Goal: Use online tool/utility

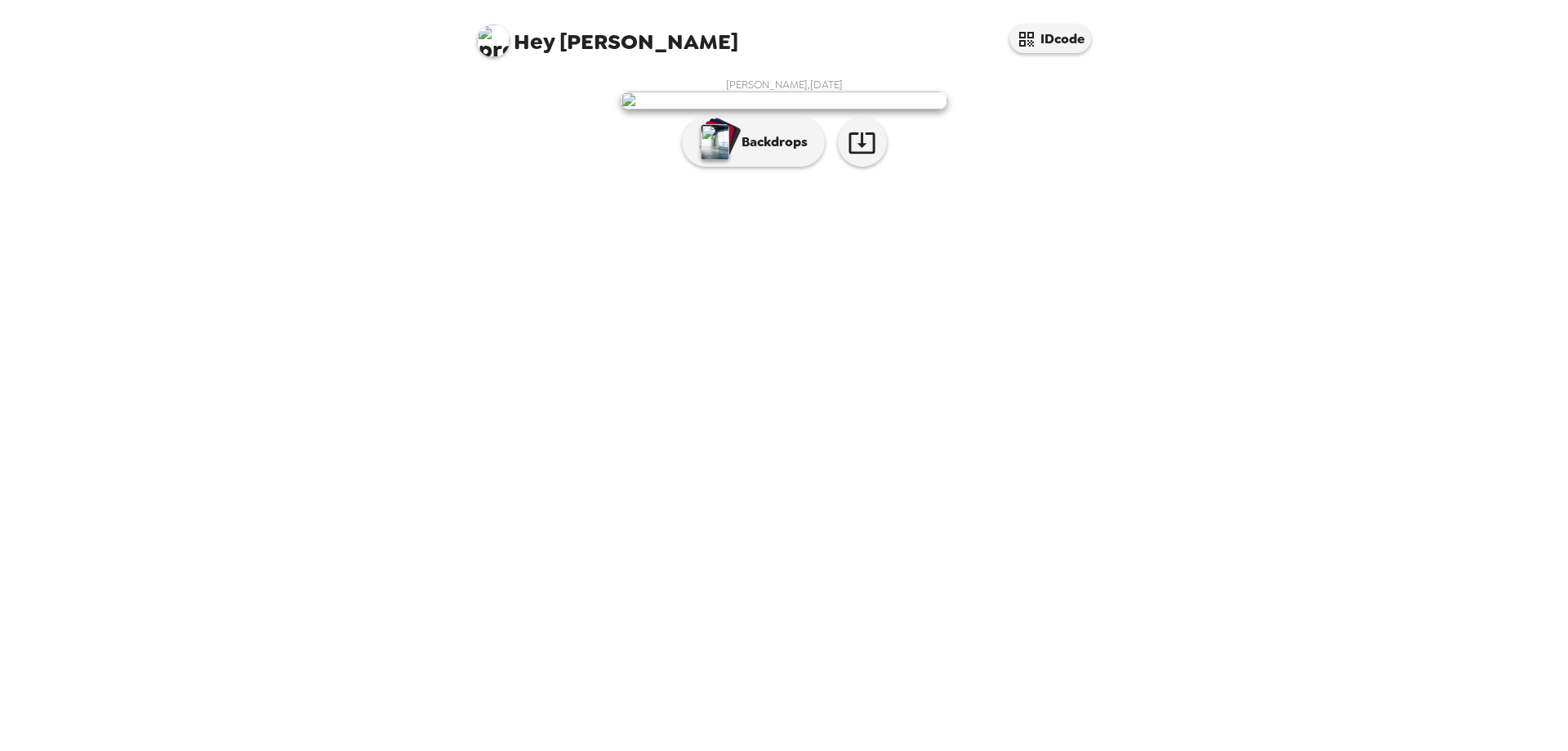
click at [787, 110] on img at bounding box center [784, 100] width 327 height 18
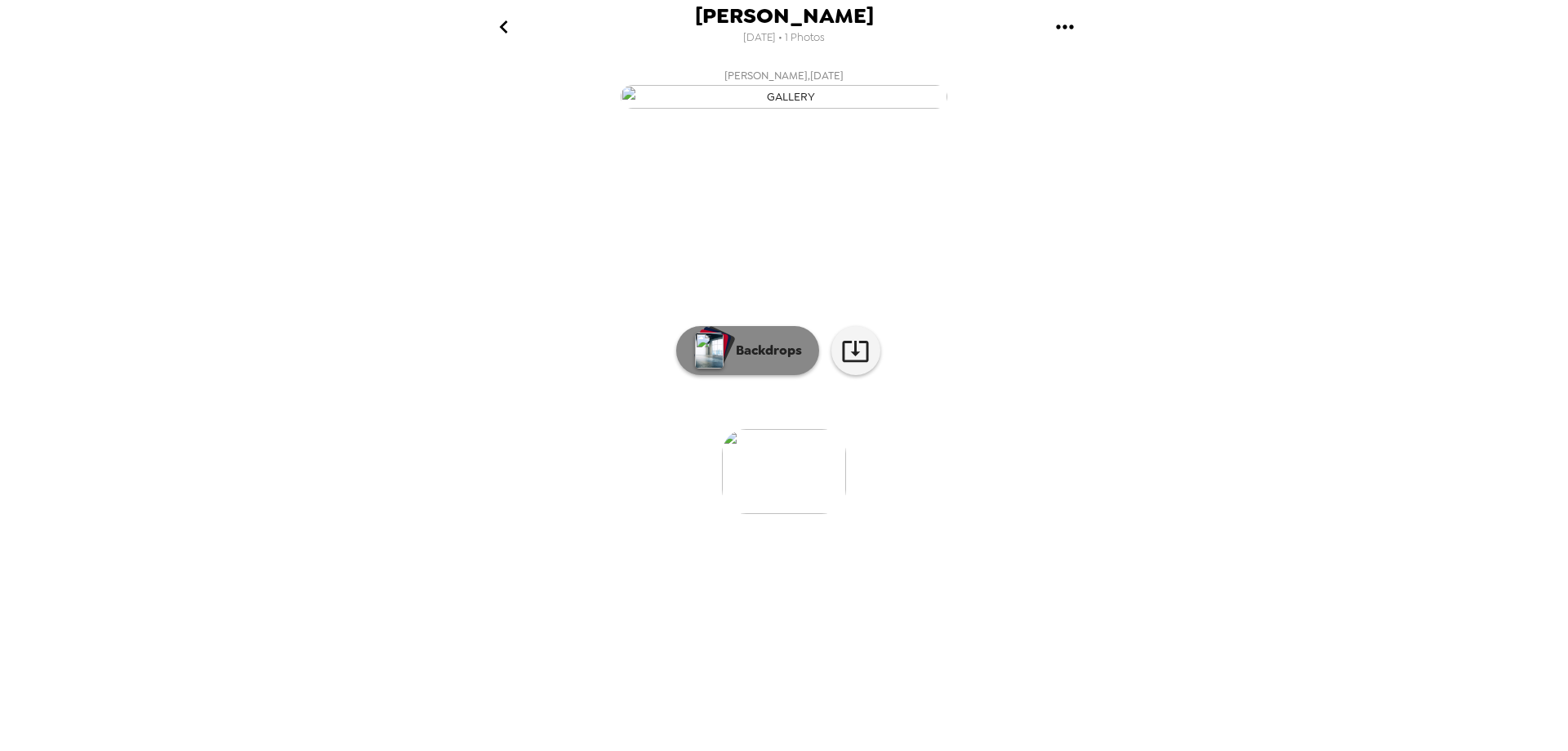
click at [754, 360] on p "Backdrops" at bounding box center [765, 350] width 74 height 20
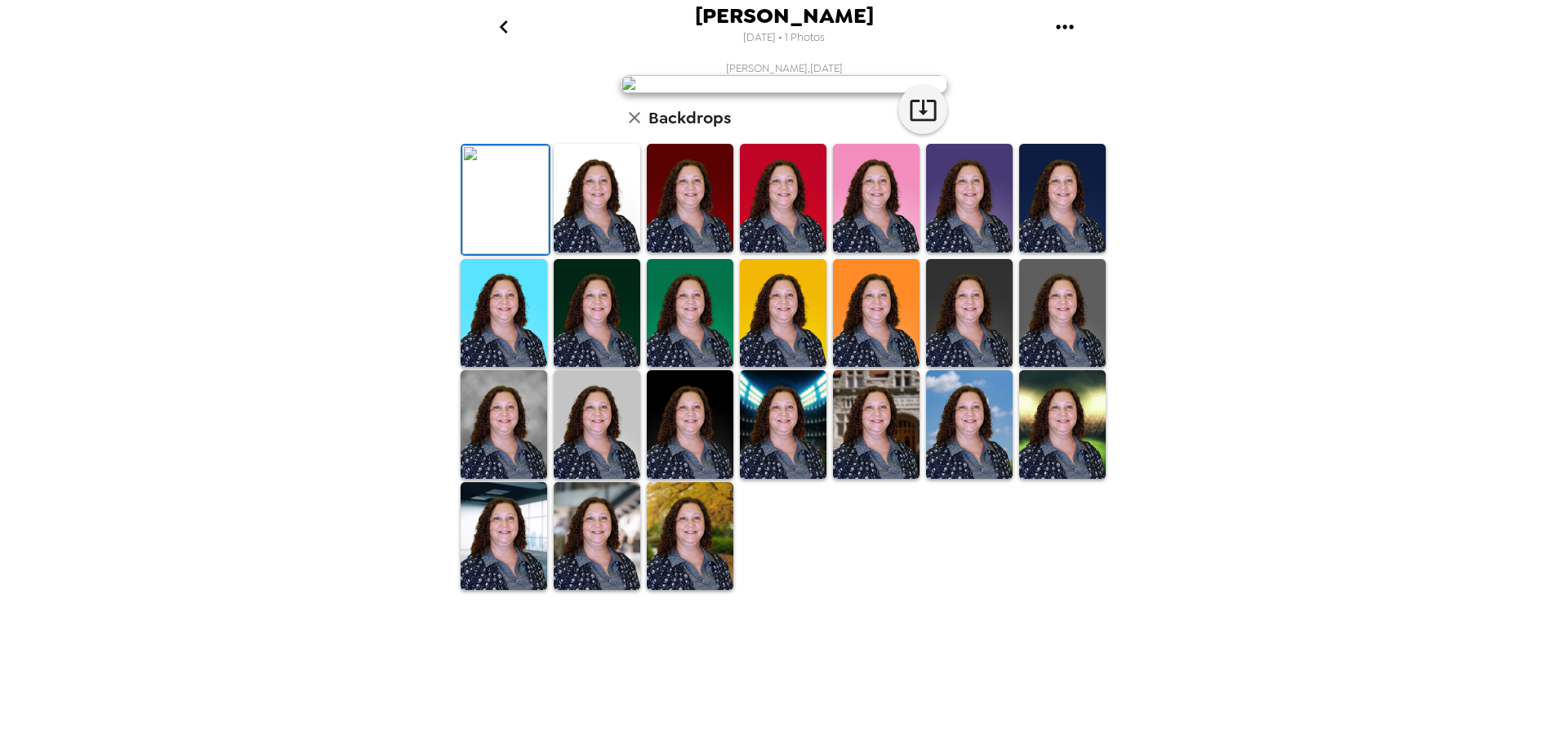
scroll to position [231, 0]
click at [505, 478] on img at bounding box center [504, 425] width 86 height 109
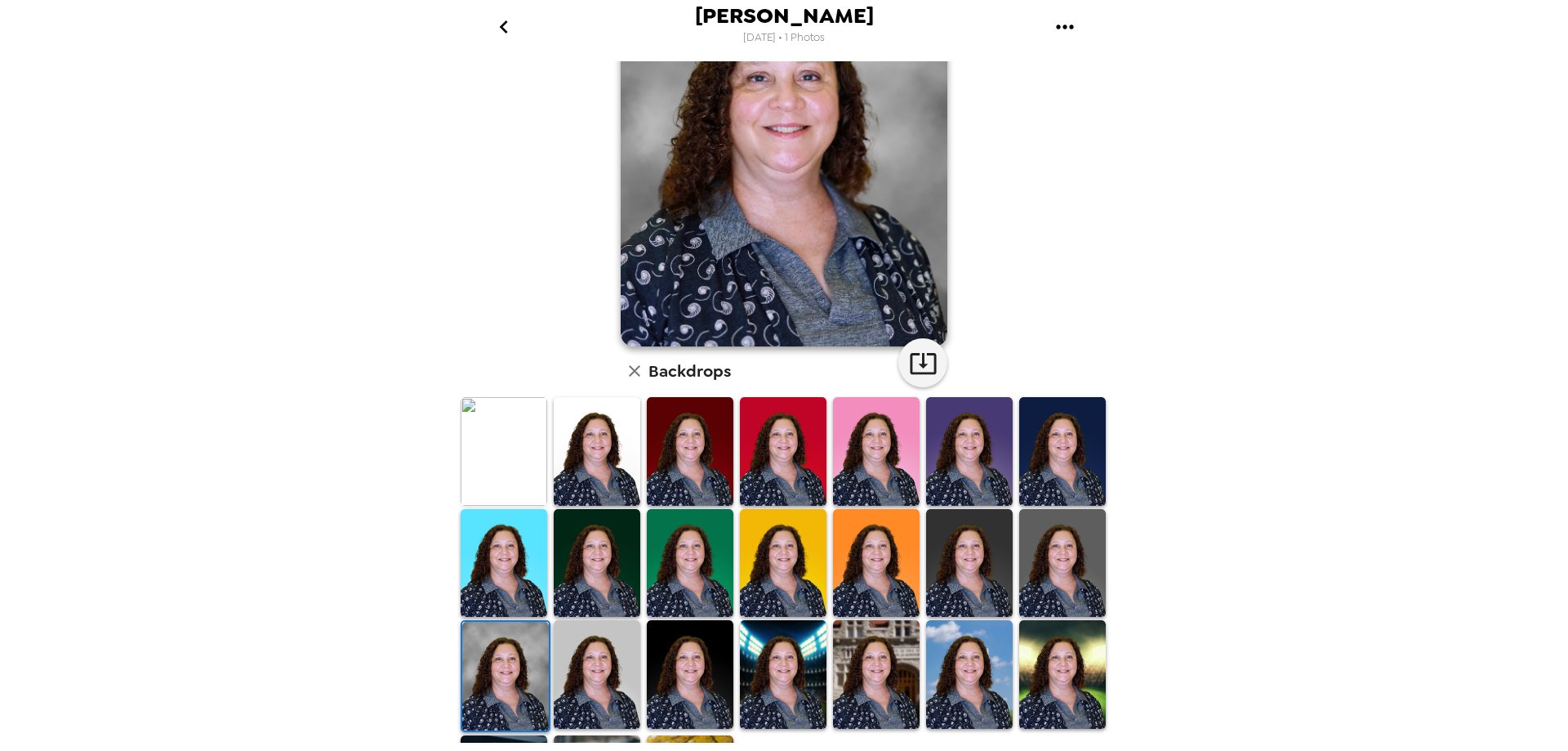
scroll to position [230, 0]
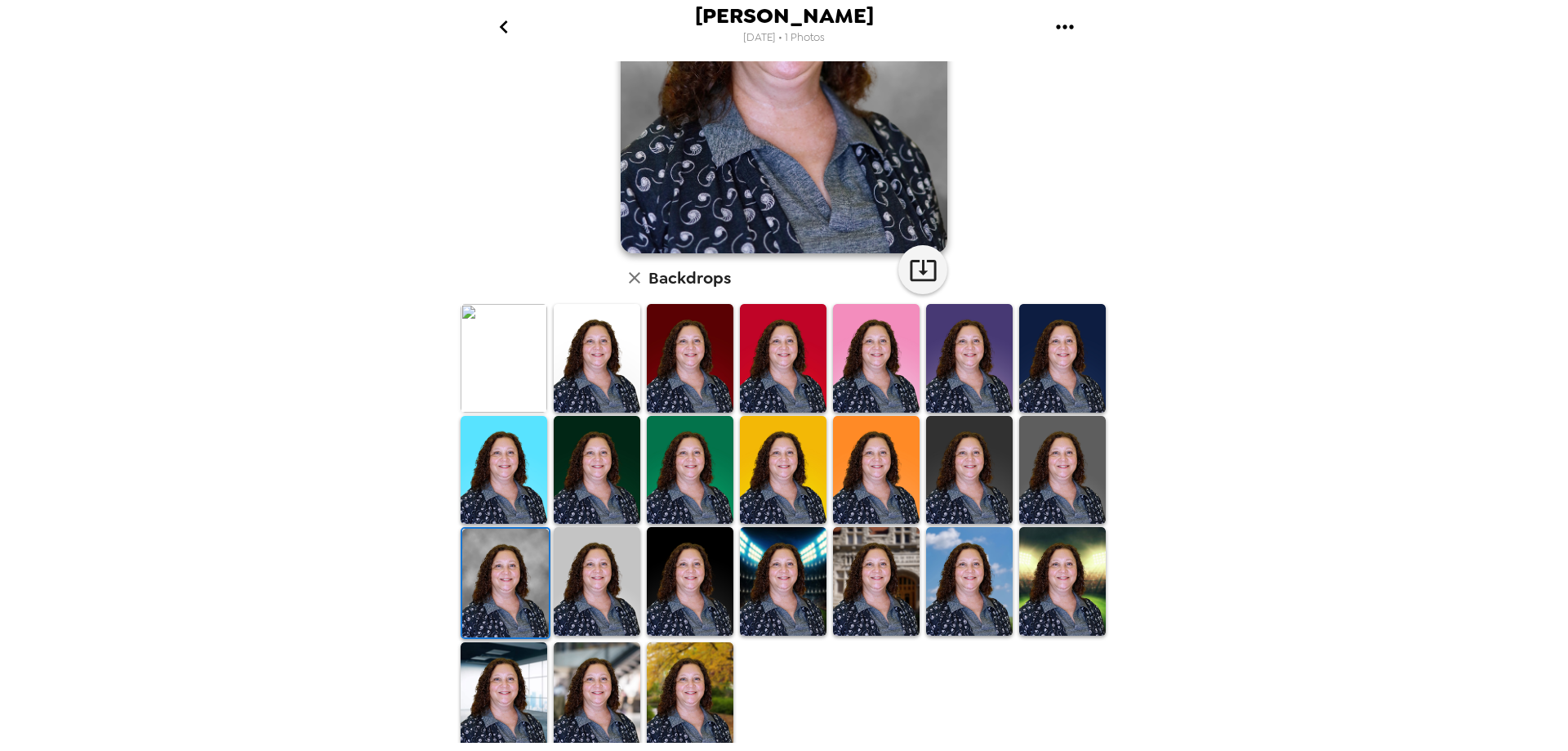
click at [688, 333] on img at bounding box center [690, 358] width 86 height 109
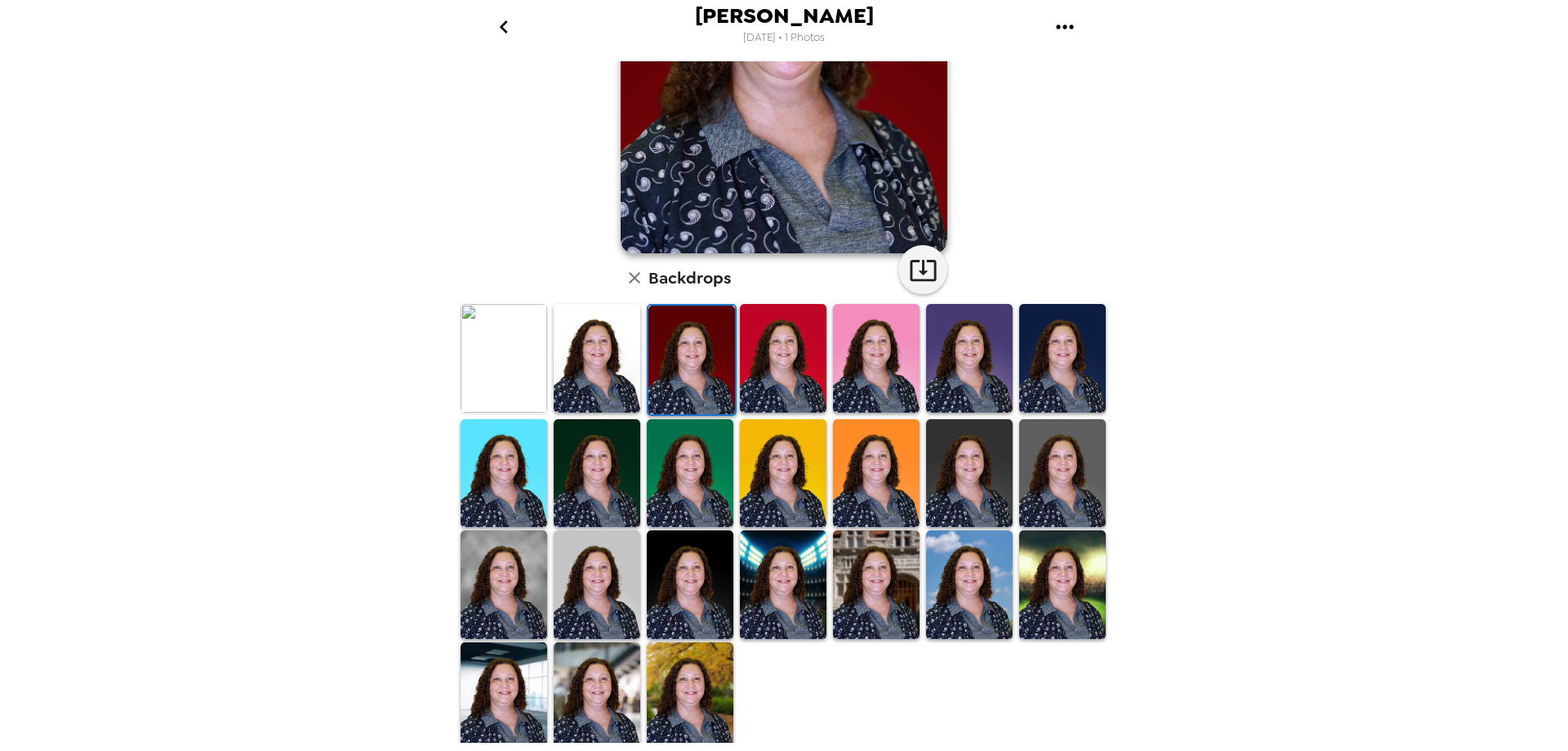
click at [522, 666] on img at bounding box center [504, 696] width 86 height 109
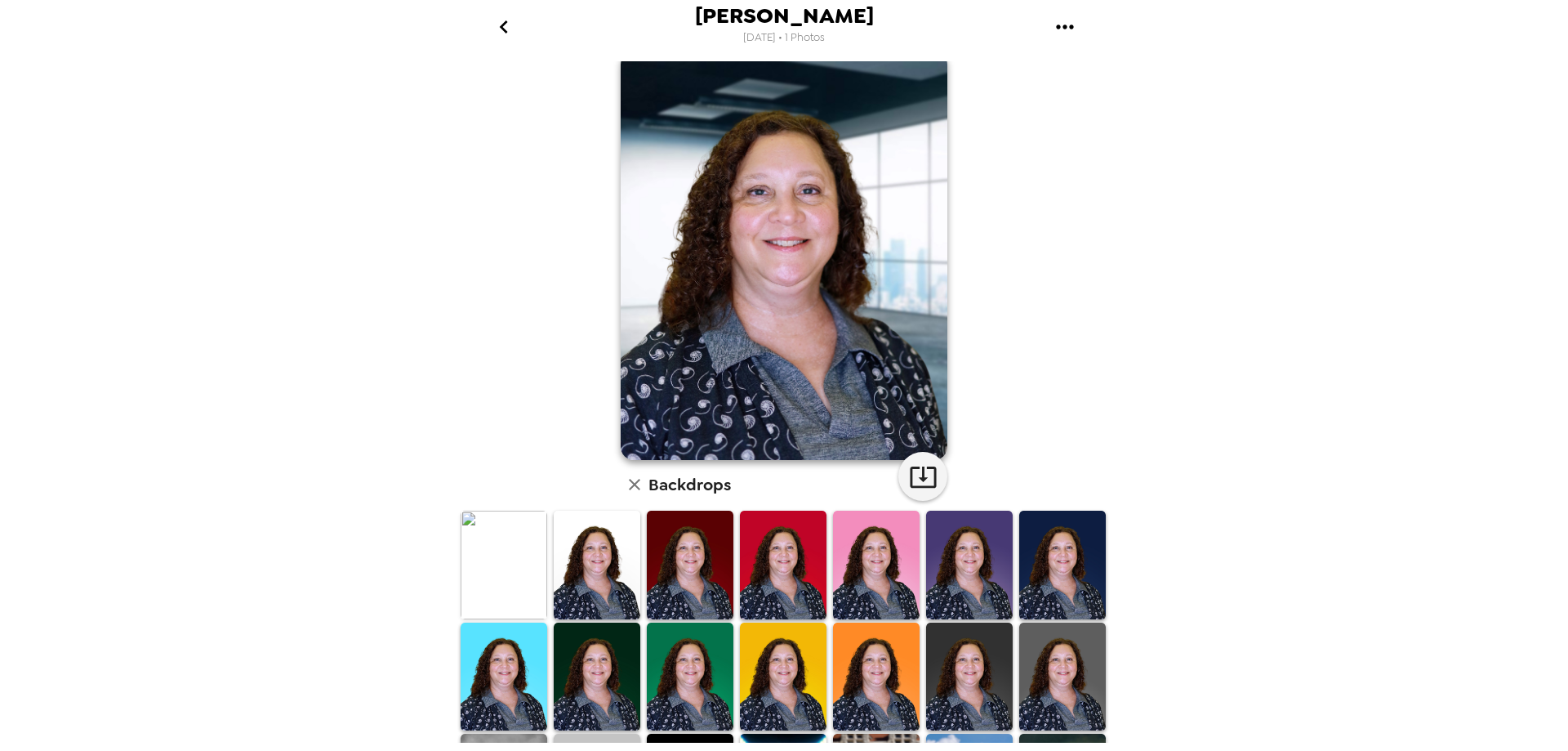
scroll to position [0, 0]
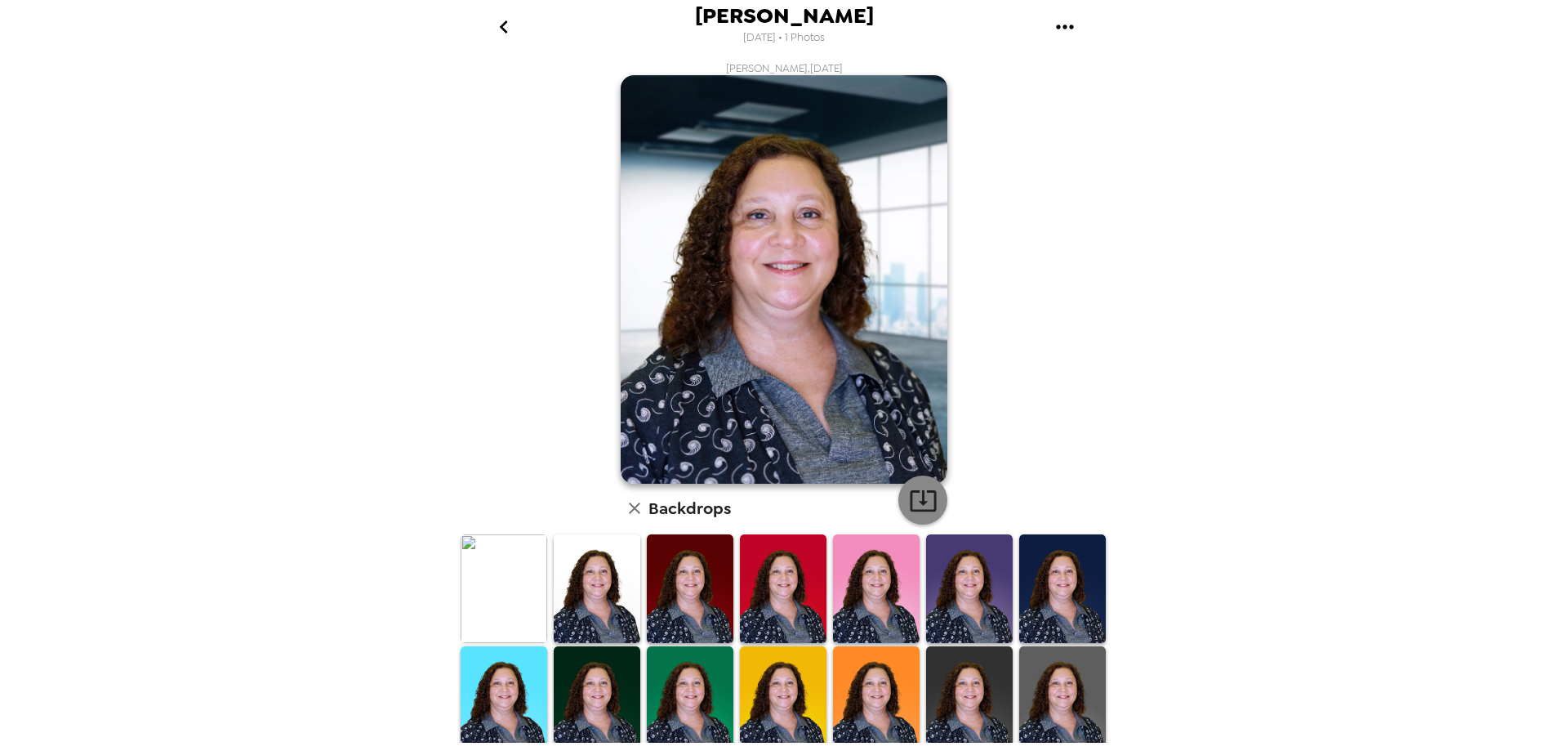
click at [923, 506] on icon "button" at bounding box center [923, 500] width 29 height 29
click at [978, 692] on img at bounding box center [970, 701] width 86 height 109
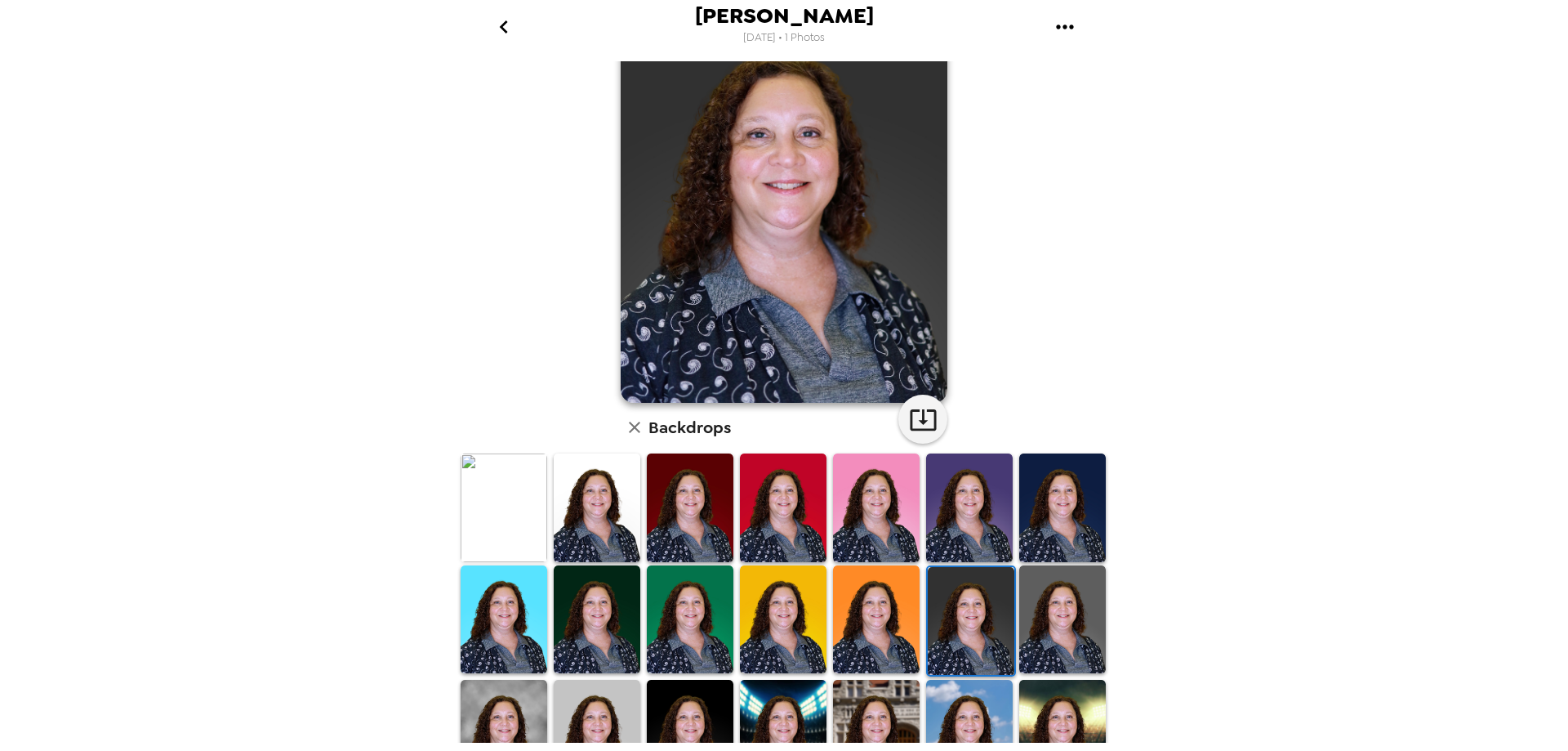
scroll to position [230, 0]
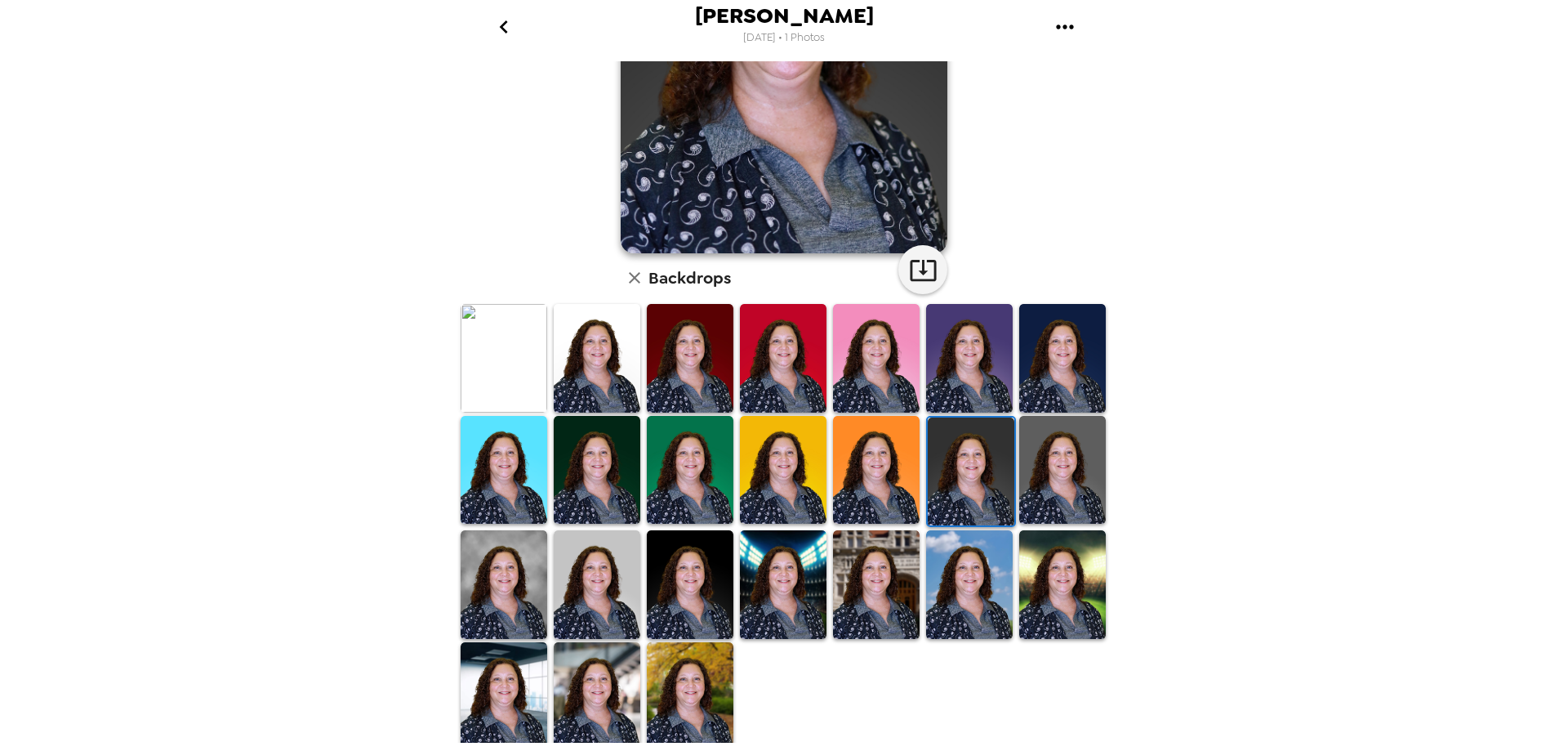
click at [691, 438] on img at bounding box center [690, 471] width 86 height 109
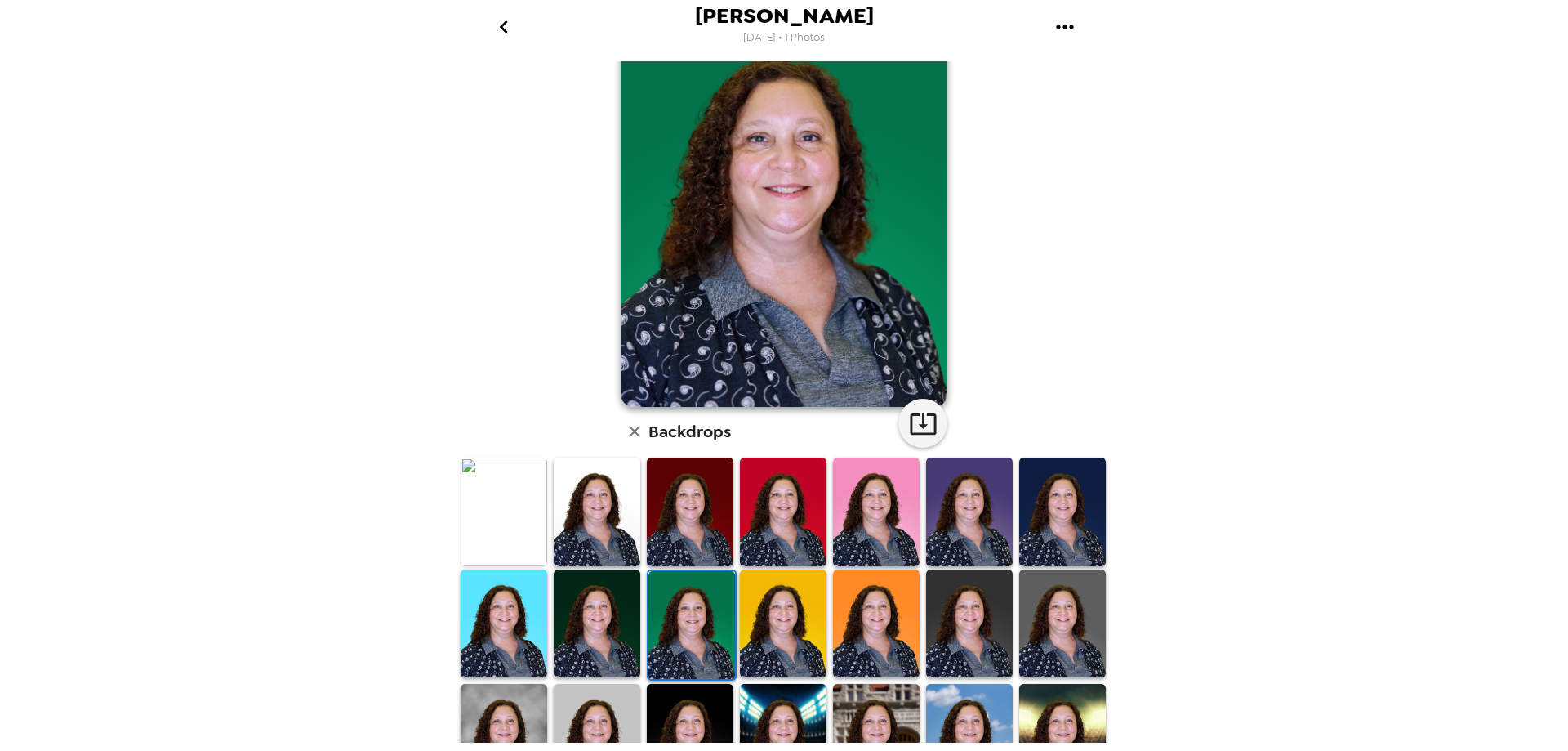
scroll to position [0, 0]
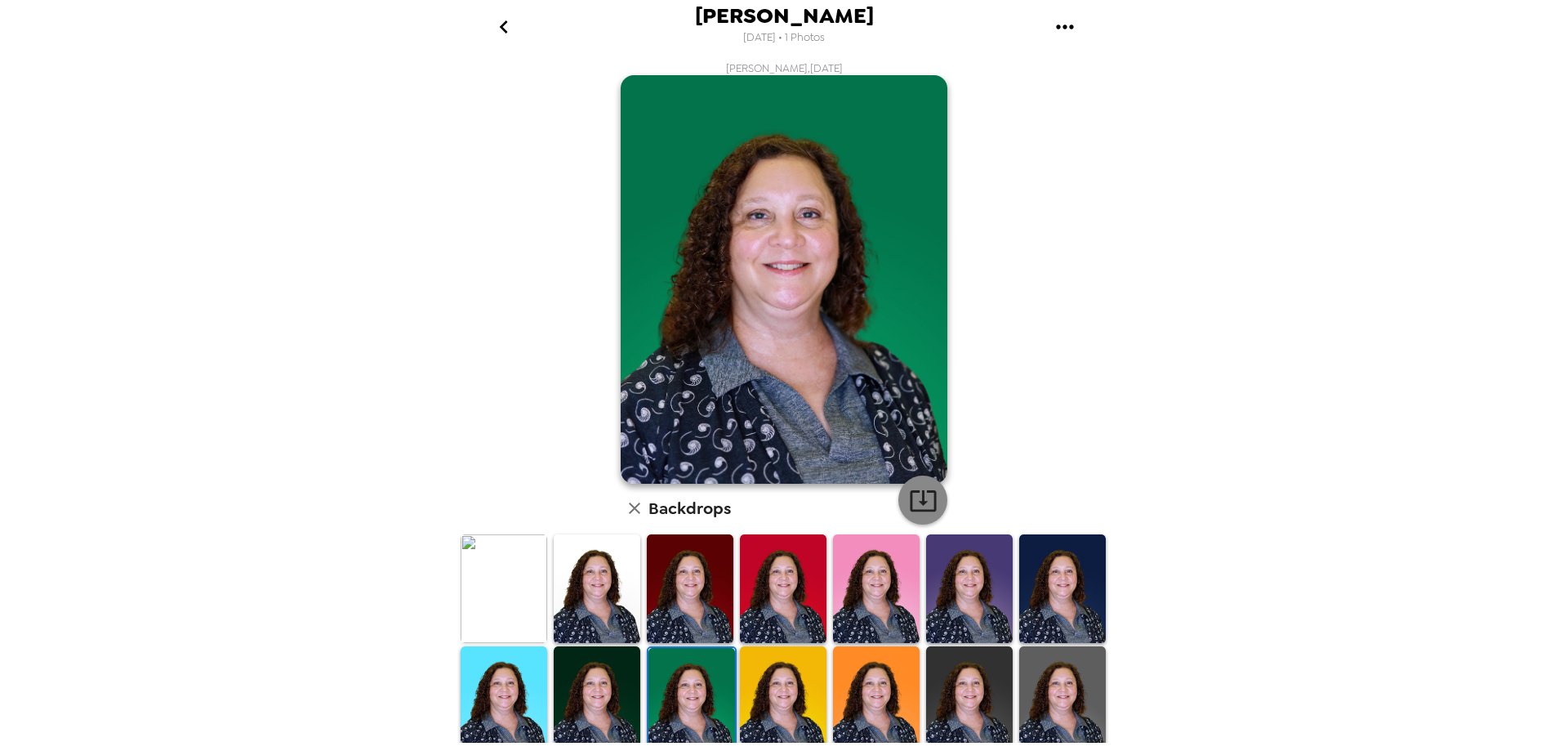
click at [913, 502] on icon "button" at bounding box center [923, 500] width 29 height 29
